Goal: Task Accomplishment & Management: Manage account settings

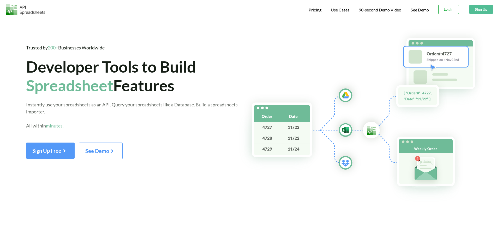
click at [448, 8] on button "Log In" at bounding box center [448, 9] width 21 height 9
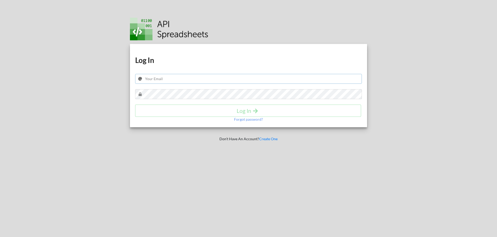
click at [237, 80] on input "text" at bounding box center [248, 79] width 227 height 10
type input "hidayat@digitalmarketinglabs.com"
